Goal: Transaction & Acquisition: Purchase product/service

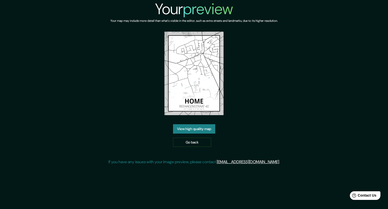
click at [264, 185] on div "Your preview Your map may include more detail than what's visible in the editor…" at bounding box center [194, 104] width 388 height 209
click at [202, 129] on link "View high quality map" at bounding box center [194, 128] width 42 height 9
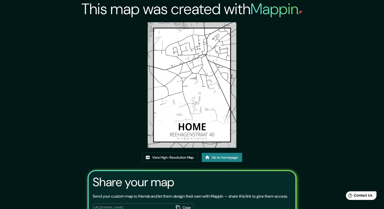
scroll to position [25, 0]
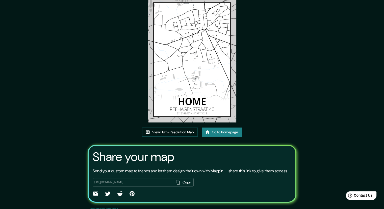
click at [213, 99] on img at bounding box center [192, 59] width 88 height 125
click at [218, 133] on link "Go to homepage" at bounding box center [222, 131] width 40 height 9
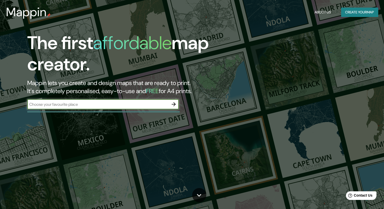
click at [132, 105] on input "text" at bounding box center [97, 104] width 141 height 6
type input "Reehagenstraat"
click at [170, 106] on button "button" at bounding box center [174, 104] width 10 height 10
click at [142, 108] on div "​" at bounding box center [102, 104] width 151 height 10
click at [143, 106] on input "text" at bounding box center [97, 104] width 141 height 6
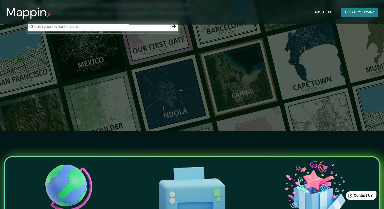
scroll to position [25, 0]
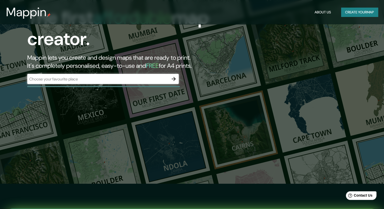
click at [116, 75] on div "​" at bounding box center [102, 79] width 151 height 10
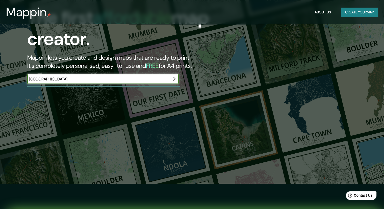
type input "Tokyo"
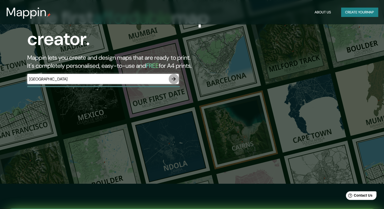
click at [175, 79] on icon "button" at bounding box center [174, 79] width 4 height 4
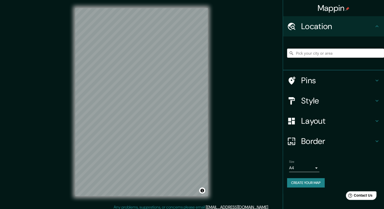
click at [332, 53] on input "Pick your city or area" at bounding box center [335, 52] width 97 height 9
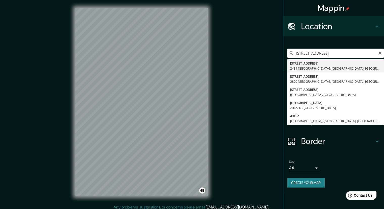
type input "Reehagenstraat 40, 2431 Laakdal, Antwerp, Belgium"
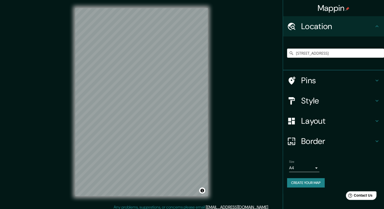
click at [337, 81] on h4 "Pins" at bounding box center [337, 80] width 73 height 10
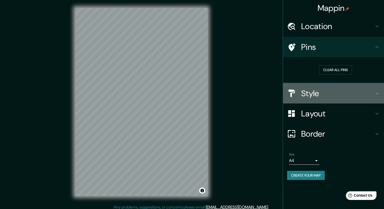
click at [337, 97] on h4 "Style" at bounding box center [337, 93] width 73 height 10
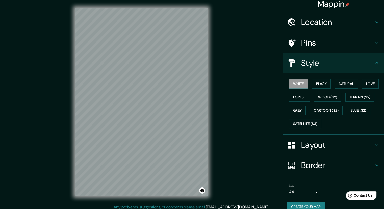
scroll to position [12, 0]
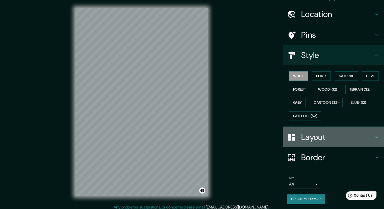
click at [330, 138] on h4 "Layout" at bounding box center [337, 137] width 73 height 10
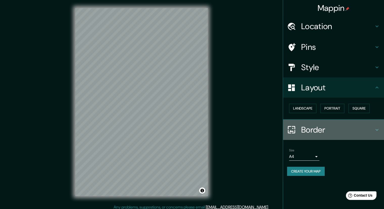
click at [318, 133] on h4 "Border" at bounding box center [337, 129] width 73 height 10
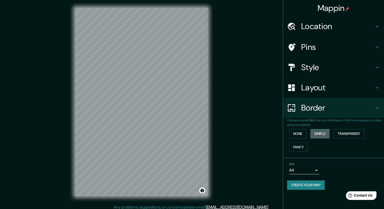
click at [320, 135] on button "Simple" at bounding box center [319, 133] width 19 height 9
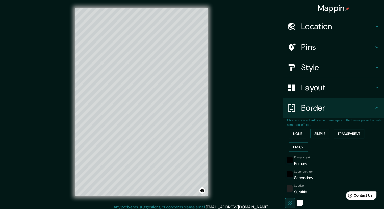
click at [345, 135] on button "Transparent" at bounding box center [349, 133] width 31 height 9
click at [319, 132] on button "Simple" at bounding box center [319, 133] width 19 height 9
click at [343, 134] on button "Transparent" at bounding box center [349, 133] width 31 height 9
click at [293, 147] on button "Fancy" at bounding box center [298, 146] width 19 height 9
click at [353, 135] on button "Transparent" at bounding box center [349, 133] width 31 height 9
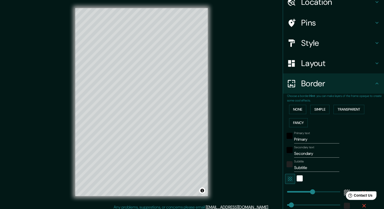
scroll to position [78, 0]
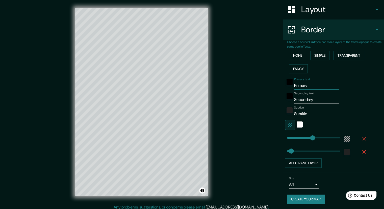
drag, startPoint x: 307, startPoint y: 88, endPoint x: 256, endPoint y: 85, distance: 51.3
click at [256, 85] on div "Mappin Location Reehagenstraat 40, 2431 Laakdal, Antwerp, Belgium Pins Style La…" at bounding box center [192, 106] width 384 height 212
type input "Home"
click at [314, 98] on input "Secondary" at bounding box center [316, 99] width 45 height 8
type input "S"
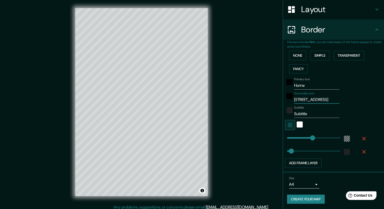
type input "Reehagenstraat 40"
click at [307, 116] on input "Subtitle" at bounding box center [316, 114] width 45 height 8
drag, startPoint x: 309, startPoint y: 113, endPoint x: 208, endPoint y: 109, distance: 100.3
click at [218, 109] on div "Mappin Location Reehagenstraat 40, 2431 Laakdal, Antwerp, Belgium Pins Style La…" at bounding box center [192, 106] width 384 height 212
paste input "51°3'48.05" N 4°59'12.2" E"
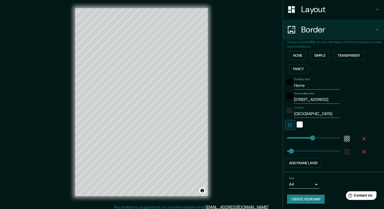
scroll to position [0, 0]
drag, startPoint x: 313, startPoint y: 113, endPoint x: 262, endPoint y: 114, distance: 51.8
click at [262, 114] on div "Mappin Location Reehagenstraat 40, 2431 Laakdal, Antwerp, Belgium Pins Style La…" at bounding box center [192, 106] width 384 height 212
click at [295, 113] on input "51°3'48.05" N 4°59'12.2" E" at bounding box center [316, 114] width 45 height 8
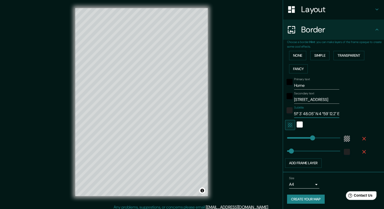
type input "51° 3' 48.05" N 4 °59' 12.2" E"
click at [326, 110] on input "51° 3' 48.05" N 4 °59' 12.2" E" at bounding box center [316, 114] width 45 height 8
paste input "51° 3' 48.05" N 4° 59' 12.2" E"
drag, startPoint x: 310, startPoint y: 113, endPoint x: 262, endPoint y: 114, distance: 47.5
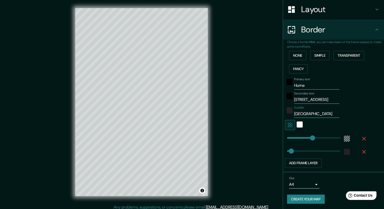
click at [262, 114] on div "Mappin Location Reehagenstraat 40, 2431 Laakdal, Antwerp, Belgium Pins Style La…" at bounding box center [192, 106] width 384 height 212
click at [300, 114] on input "51° 3' 48.05" N 4° 59' 12.2" E" at bounding box center [316, 114] width 45 height 8
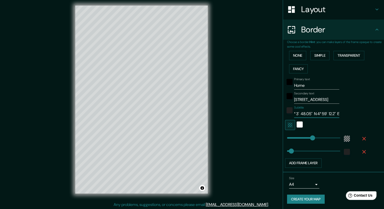
scroll to position [3, 0]
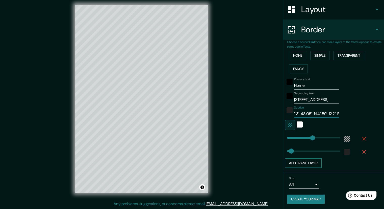
type input "51° 3' 48.05" N 4° 59' 12.2" E"
click at [316, 163] on button "Add frame layer" at bounding box center [303, 162] width 37 height 9
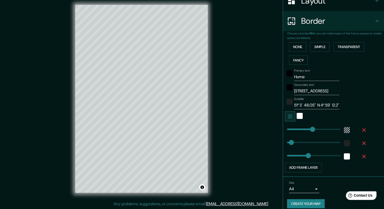
scroll to position [91, 0]
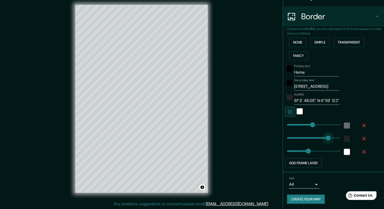
type input "420"
drag, startPoint x: 290, startPoint y: 138, endPoint x: 326, endPoint y: 138, distance: 35.9
type input "93"
drag, startPoint x: 308, startPoint y: 124, endPoint x: 293, endPoint y: 124, distance: 14.9
click at [362, 123] on icon "button" at bounding box center [364, 125] width 4 height 4
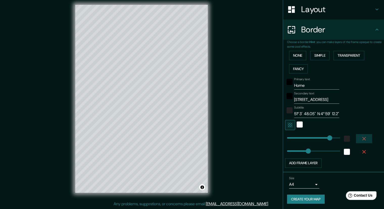
click at [362, 137] on icon "button" at bounding box center [364, 138] width 6 height 6
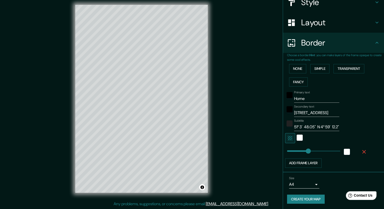
click at [361, 151] on icon "button" at bounding box center [364, 151] width 6 height 6
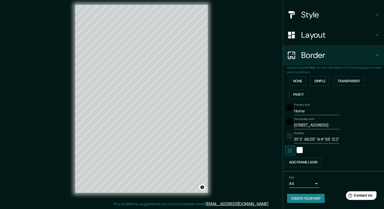
scroll to position [52, 0]
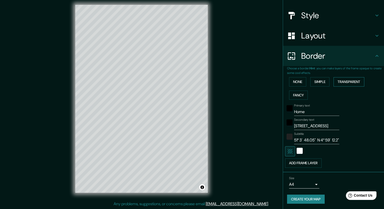
click at [352, 81] on button "Transparent" at bounding box center [349, 81] width 31 height 9
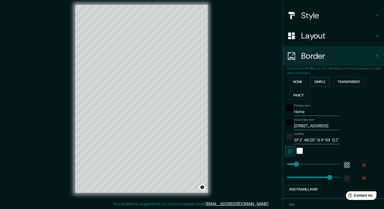
click at [321, 83] on button "Simple" at bounding box center [319, 81] width 19 height 9
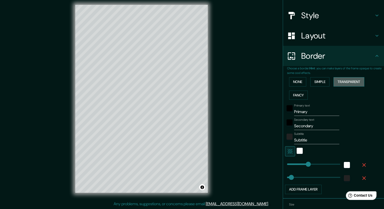
click at [343, 82] on button "Transparent" at bounding box center [349, 81] width 31 height 9
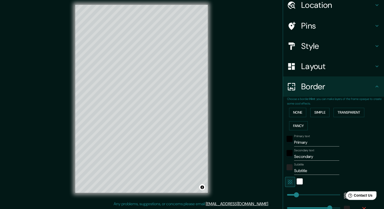
scroll to position [50, 0]
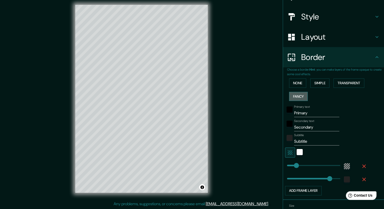
click at [293, 94] on button "Fancy" at bounding box center [298, 96] width 19 height 9
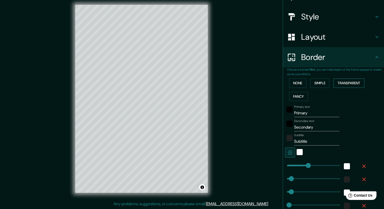
click at [348, 82] on button "Transparent" at bounding box center [349, 82] width 31 height 9
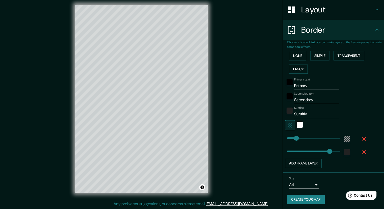
scroll to position [78, 0]
click at [318, 161] on button "Add frame layer" at bounding box center [303, 162] width 37 height 9
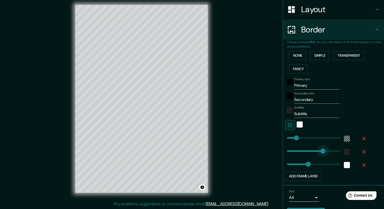
type input "0"
drag, startPoint x: 324, startPoint y: 150, endPoint x: 273, endPoint y: 155, distance: 51.5
type input "165"
drag, startPoint x: 292, startPoint y: 137, endPoint x: 300, endPoint y: 137, distance: 8.1
type input "223"
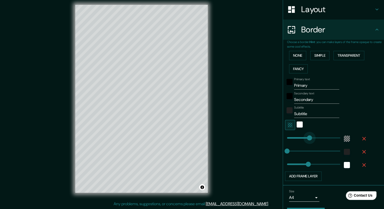
drag, startPoint x: 302, startPoint y: 137, endPoint x: 306, endPoint y: 136, distance: 3.8
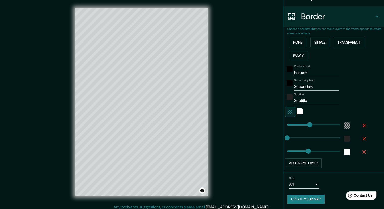
scroll to position [0, 0]
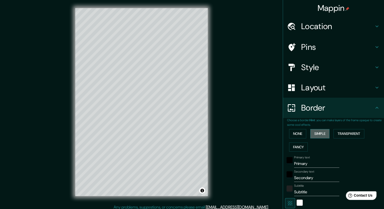
click at [324, 134] on button "Simple" at bounding box center [319, 133] width 19 height 9
click at [306, 134] on div "None Simple Transparent Fancy" at bounding box center [335, 140] width 97 height 27
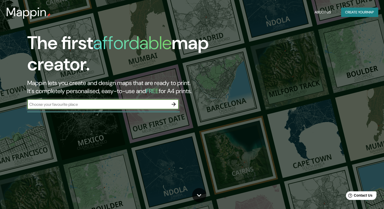
click at [145, 105] on input "text" at bounding box center [97, 104] width 141 height 6
type input "Reehagenstraat"
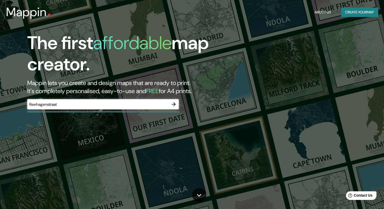
click at [176, 110] on div "The first affordable map creator. Mappin lets you create and design maps that a…" at bounding box center [123, 73] width 231 height 82
click at [174, 106] on icon "button" at bounding box center [174, 104] width 6 height 6
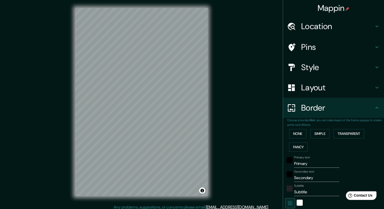
click at [315, 32] on div "Location" at bounding box center [333, 26] width 101 height 20
type input "234"
type input "47"
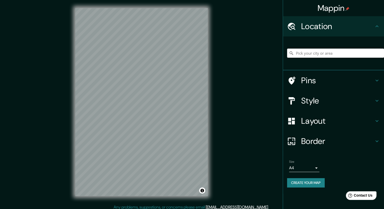
click at [315, 54] on input "Pick your city or area" at bounding box center [335, 52] width 97 height 9
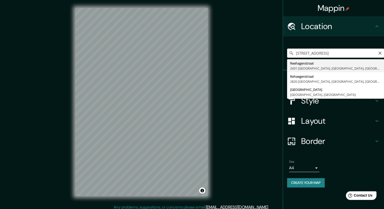
click at [321, 54] on input "Reehagenstraat, 2431 Laakdal, Antwerp, Belgium" at bounding box center [335, 52] width 97 height 9
click at [324, 55] on input "Reehagenstraat, 2431 Laakdal, Antwerp, Belgium" at bounding box center [335, 52] width 97 height 9
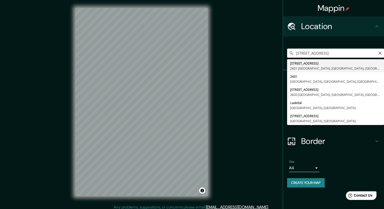
type input "Reehagenstraat 40, 2431 Laakdal, Antwerp, Belgium"
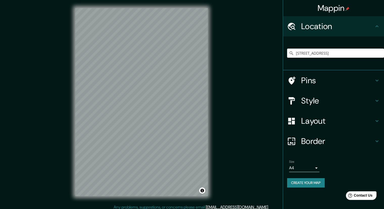
click at [327, 141] on h4 "Border" at bounding box center [337, 141] width 73 height 10
type input "234"
type input "47"
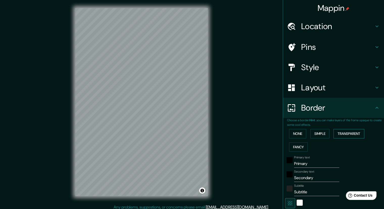
click at [341, 130] on button "Transparent" at bounding box center [349, 133] width 31 height 9
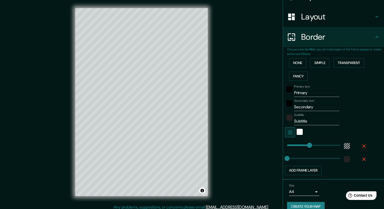
scroll to position [76, 0]
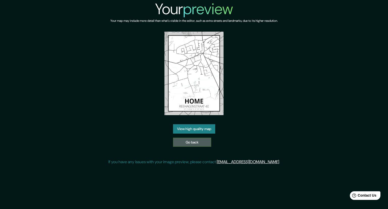
click at [197, 143] on link "Go back" at bounding box center [192, 141] width 38 height 9
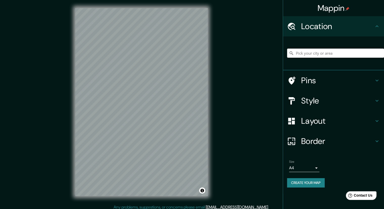
click at [313, 55] on input "Pick your city or area" at bounding box center [335, 52] width 97 height 9
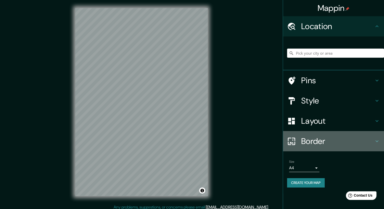
click at [351, 141] on h4 "Border" at bounding box center [337, 141] width 73 height 10
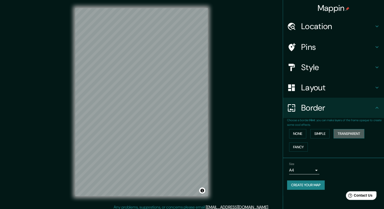
click at [355, 135] on button "Transparent" at bounding box center [349, 133] width 31 height 9
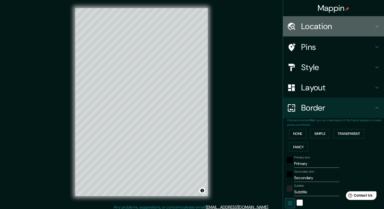
click at [318, 29] on h4 "Location" at bounding box center [337, 26] width 73 height 10
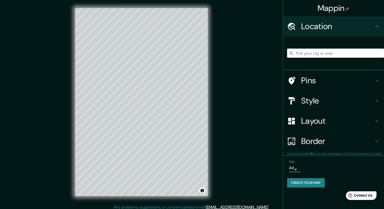
click at [318, 43] on div at bounding box center [335, 52] width 97 height 25
click at [318, 57] on input "Pick your city or area" at bounding box center [335, 52] width 97 height 9
type input "Reehagenstraat, 2431 Laakdal, Antwerp, Belgium"
click at [330, 141] on h4 "Border" at bounding box center [337, 141] width 73 height 10
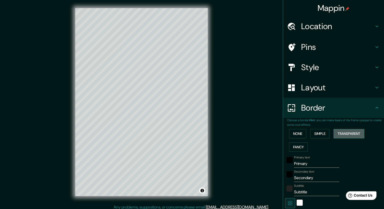
click at [351, 135] on button "Transparent" at bounding box center [349, 133] width 31 height 9
click at [308, 48] on h4 "Pins" at bounding box center [337, 47] width 73 height 10
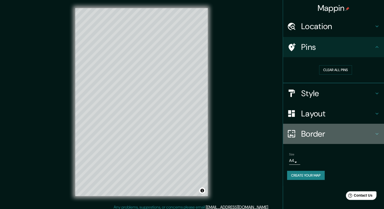
click at [329, 133] on h4 "Border" at bounding box center [337, 134] width 73 height 10
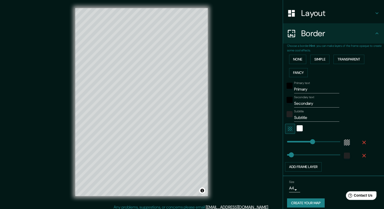
scroll to position [78, 0]
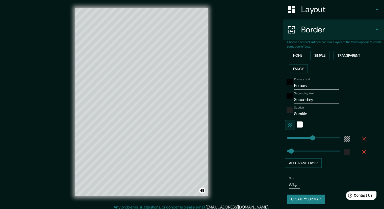
drag, startPoint x: 310, startPoint y: 86, endPoint x: 244, endPoint y: 89, distance: 66.4
click at [248, 88] on div "Mappin Location Reehagenstraat, 2431 Laakdal, Antwerp, Belgium Reehagenstraat 2…" at bounding box center [192, 106] width 384 height 212
type input "Home"
type input "Reehagenstraat 40"
click at [237, 110] on div "Mappin Location Reehagenstraat, 2431 Laakdal, Antwerp, Belgium Reehagenstraat 2…" at bounding box center [192, 106] width 384 height 212
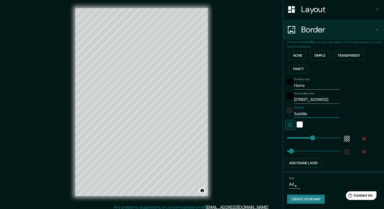
drag, startPoint x: 312, startPoint y: 114, endPoint x: 271, endPoint y: 123, distance: 41.9
click at [273, 122] on div "Mappin Location Reehagenstraat, 2431 Laakdal, Antwerp, Belgium Reehagenstraat 2…" at bounding box center [192, 106] width 384 height 212
paste input "51° 3' 48.05" N 4° 59' 12.2" E"
type input "51° 3' 48.05" N 4° 59' 12.2" E"
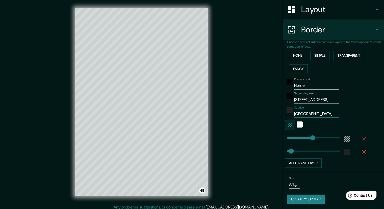
scroll to position [0, 0]
click at [360, 125] on div at bounding box center [326, 125] width 83 height 10
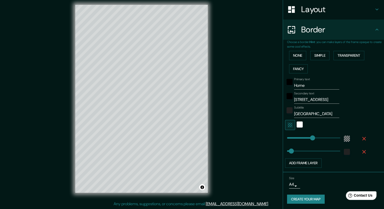
click at [311, 198] on button "Create your map" at bounding box center [306, 198] width 38 height 9
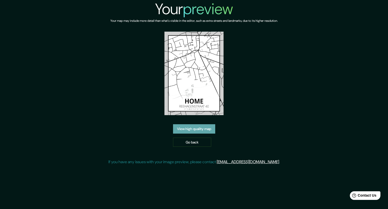
click at [209, 128] on link "View high quality map" at bounding box center [194, 128] width 42 height 9
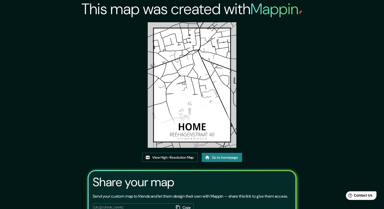
click at [177, 158] on link "View High-Resolution Map" at bounding box center [170, 156] width 56 height 9
click at [208, 158] on icon at bounding box center [207, 157] width 4 height 4
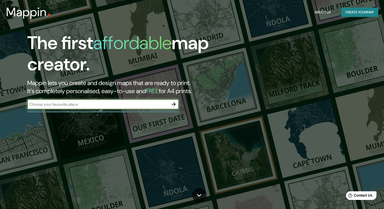
click at [129, 101] on input "text" at bounding box center [97, 104] width 141 height 6
type input "Reehagenstraat"
click at [177, 103] on button "button" at bounding box center [174, 104] width 10 height 10
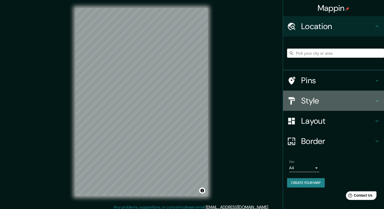
click at [327, 98] on h4 "Style" at bounding box center [337, 100] width 73 height 10
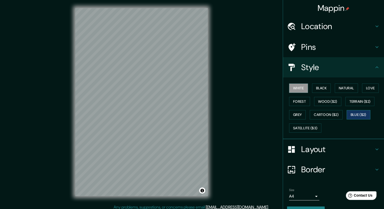
click at [361, 118] on button "Blue ($2)" at bounding box center [359, 114] width 24 height 9
click at [315, 126] on button "Satellite ($3)" at bounding box center [305, 127] width 32 height 9
click at [353, 114] on button "Blue ($2)" at bounding box center [359, 114] width 24 height 9
click at [351, 101] on button "Terrain ($2)" at bounding box center [359, 101] width 29 height 9
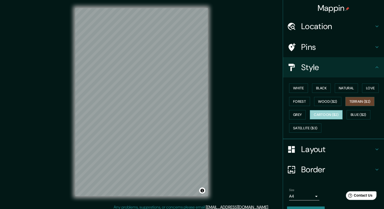
click at [333, 113] on button "Cartoon ($2)" at bounding box center [326, 114] width 33 height 9
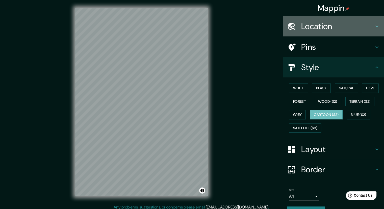
click at [317, 27] on h4 "Location" at bounding box center [337, 26] width 73 height 10
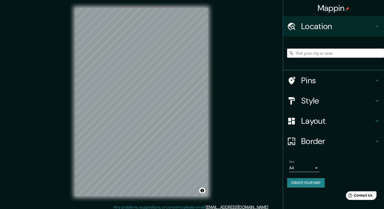
click at [321, 53] on input "Pick your city or area" at bounding box center [335, 52] width 97 height 9
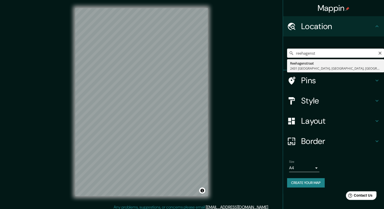
type input "Reehagenstraat, 2431 Laakdal, Antwerp, Belgium"
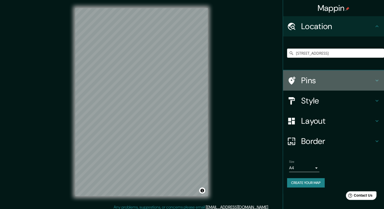
click at [332, 81] on h4 "Pins" at bounding box center [337, 80] width 73 height 10
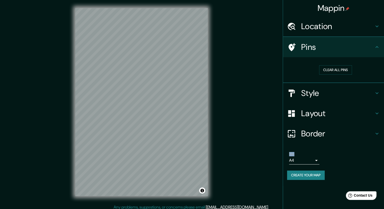
click at [332, 81] on div "Clear all pins" at bounding box center [333, 70] width 101 height 26
click at [334, 94] on h4 "Style" at bounding box center [337, 93] width 73 height 10
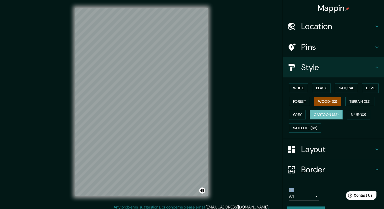
click at [332, 104] on button "Wood ($2)" at bounding box center [327, 101] width 27 height 9
click at [355, 102] on button "Terrain ($2)" at bounding box center [359, 101] width 29 height 9
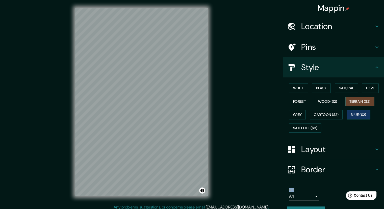
click at [357, 113] on button "Blue ($2)" at bounding box center [359, 114] width 24 height 9
click at [246, 116] on div "Mappin Location Reehagenstraat, 2431 Laakdal, Antwerp, Belgium Pins Style White…" at bounding box center [192, 106] width 384 height 212
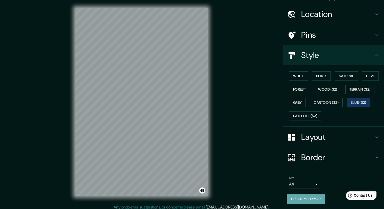
click at [319, 196] on button "Create your map" at bounding box center [306, 198] width 38 height 9
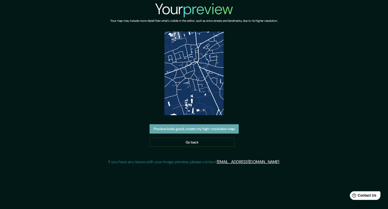
click at [226, 130] on button "Preview looks good, create my high-resolution map" at bounding box center [193, 128] width 89 height 9
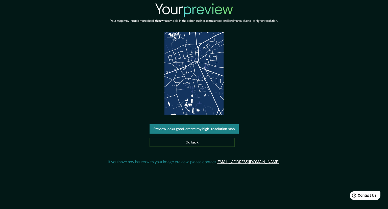
click at [195, 87] on img at bounding box center [193, 73] width 59 height 83
drag, startPoint x: 378, startPoint y: 0, endPoint x: 281, endPoint y: 77, distance: 124.4
click at [280, 76] on div "Your preview Your map may include more detail than what's visible in the editor…" at bounding box center [193, 84] width 171 height 169
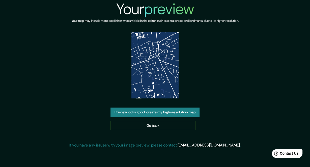
click at [208, 73] on div "Your preview Your map may include more detail than what's visible in the editor…" at bounding box center [154, 76] width 171 height 152
